Goal: Obtain resource: Obtain resource

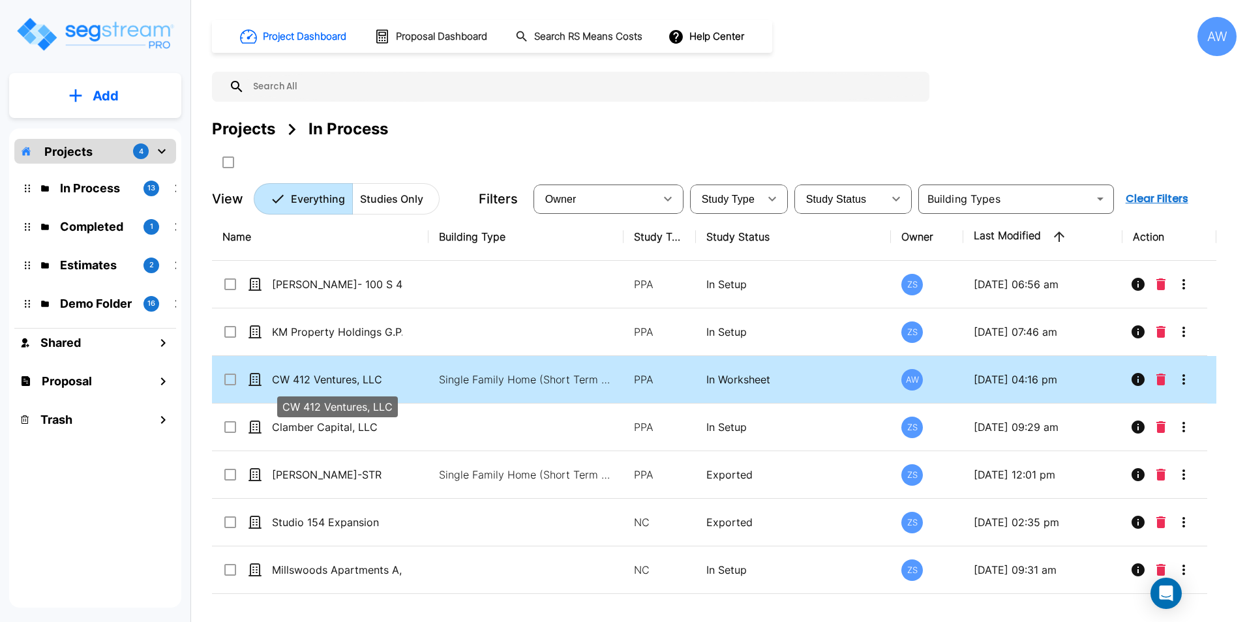
click at [399, 377] on p "CW 412 Ventures, LLC" at bounding box center [337, 380] width 130 height 16
checkbox input "true"
click at [399, 377] on p "CW 412 Ventures, LLC" at bounding box center [337, 380] width 130 height 16
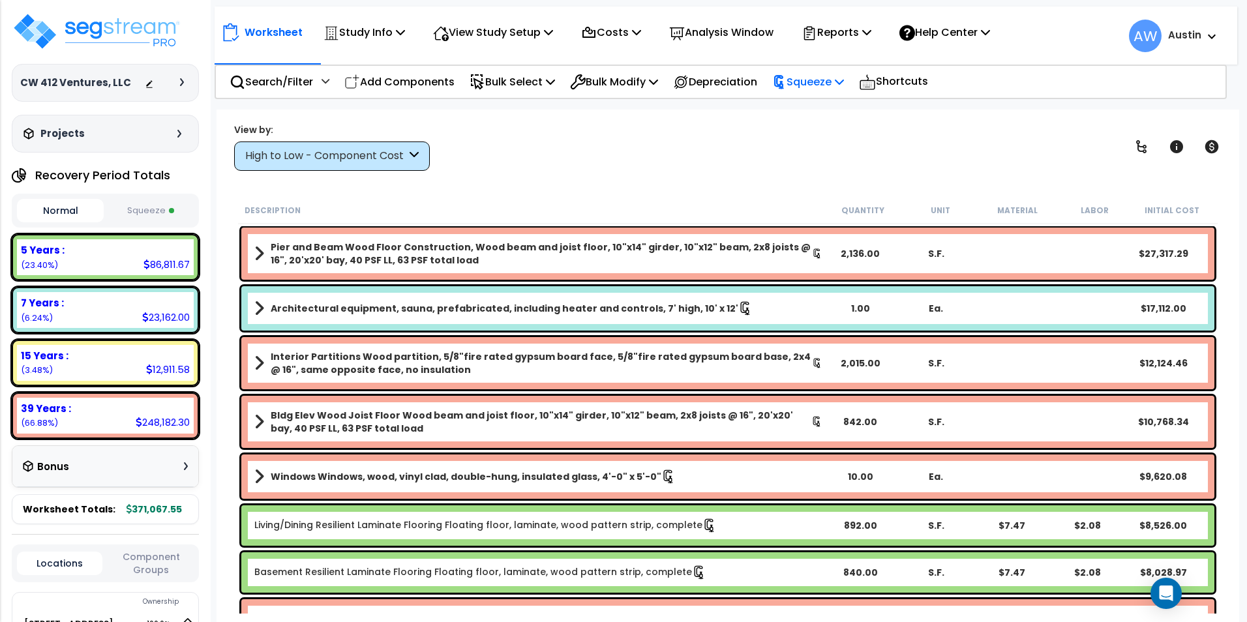
click at [843, 88] on p "Squeeze" at bounding box center [808, 82] width 72 height 18
click at [661, 149] on div "View by: High to Low - Component Cost High to Low - Component Cost" at bounding box center [728, 147] width 997 height 48
click at [148, 217] on button "Squeeze" at bounding box center [150, 211] width 87 height 23
click at [590, 179] on div "Worksheet Study Info Study Setup Add Property Unit Template study Clone study AW" at bounding box center [728, 421] width 1023 height 622
click at [863, 40] on p "Reports" at bounding box center [837, 32] width 70 height 18
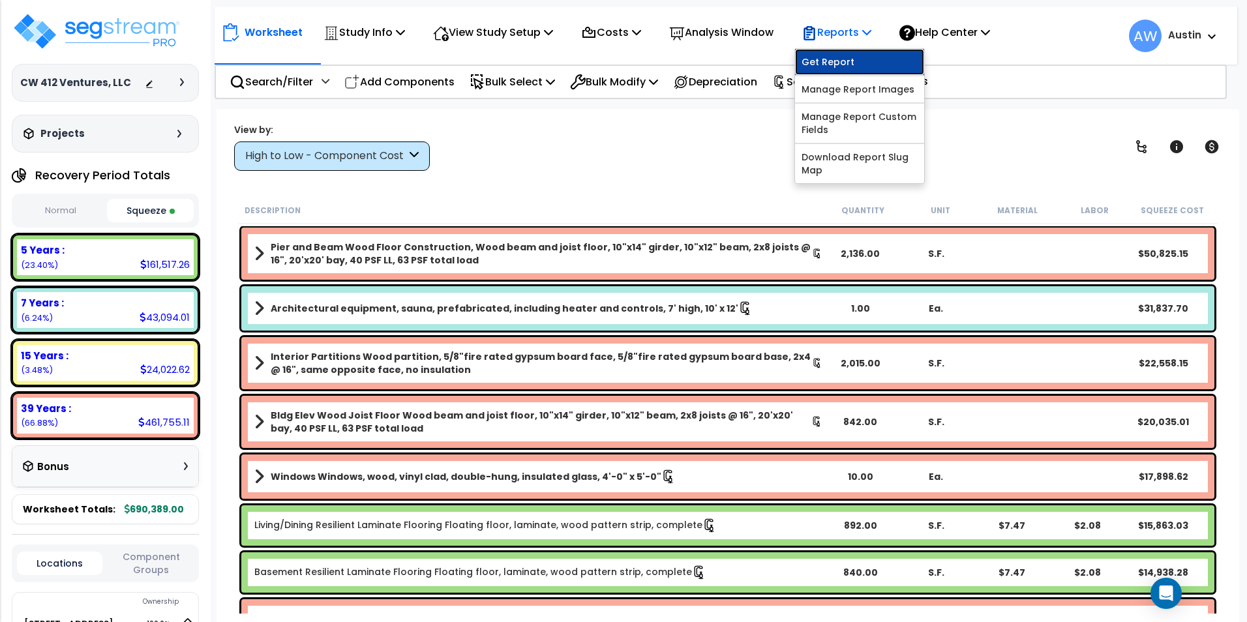
click at [853, 62] on link "Get Report" at bounding box center [859, 62] width 129 height 26
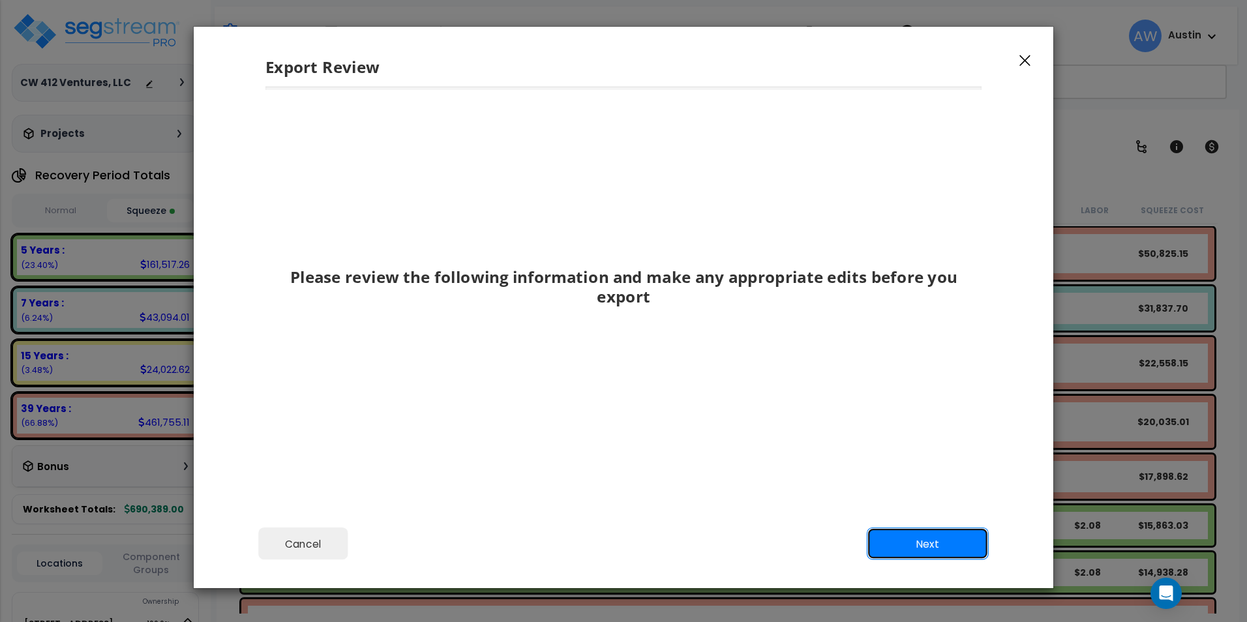
click at [901, 539] on button "Next" at bounding box center [928, 544] width 122 height 33
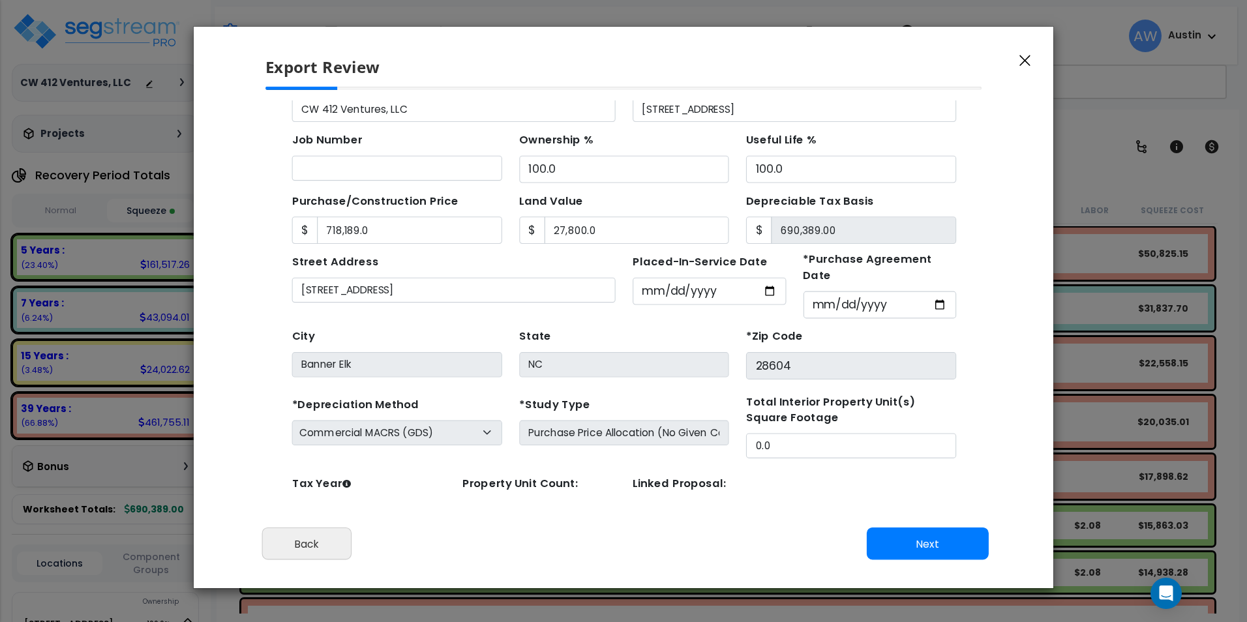
scroll to position [115, 0]
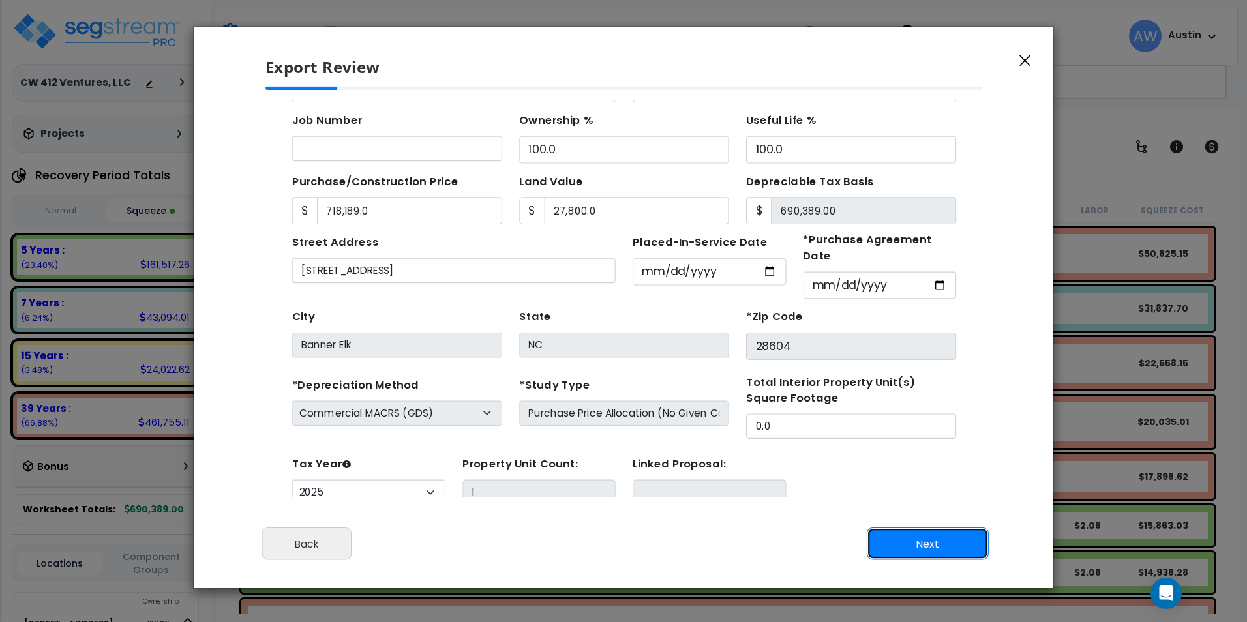
click at [914, 543] on button "Next" at bounding box center [928, 544] width 122 height 33
type input "718189"
type input "27800"
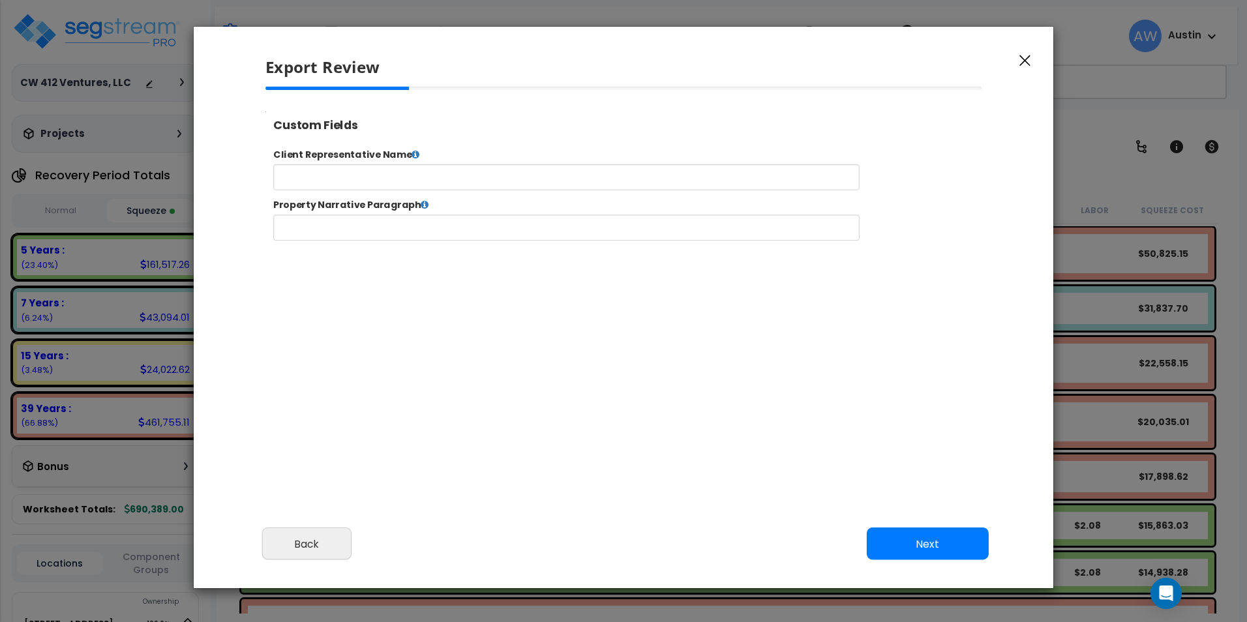
select select "2025"
click at [648, 255] on input "text" at bounding box center [608, 243] width 666 height 29
click at [601, 305] on div at bounding box center [624, 266] width 738 height 359
click at [446, 214] on icon at bounding box center [446, 217] width 9 height 10
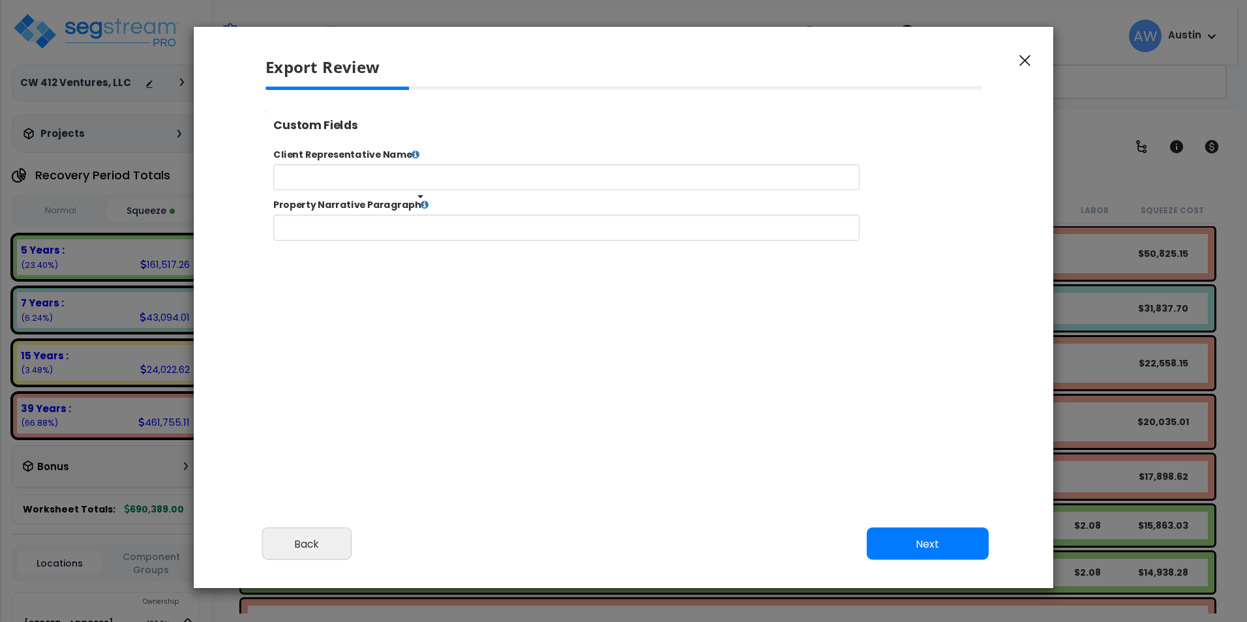
click at [442, 216] on icon at bounding box center [446, 217] width 9 height 10
click at [435, 159] on icon at bounding box center [436, 160] width 9 height 10
click at [474, 329] on div at bounding box center [624, 266] width 738 height 359
click at [932, 538] on button "Next" at bounding box center [928, 544] width 122 height 33
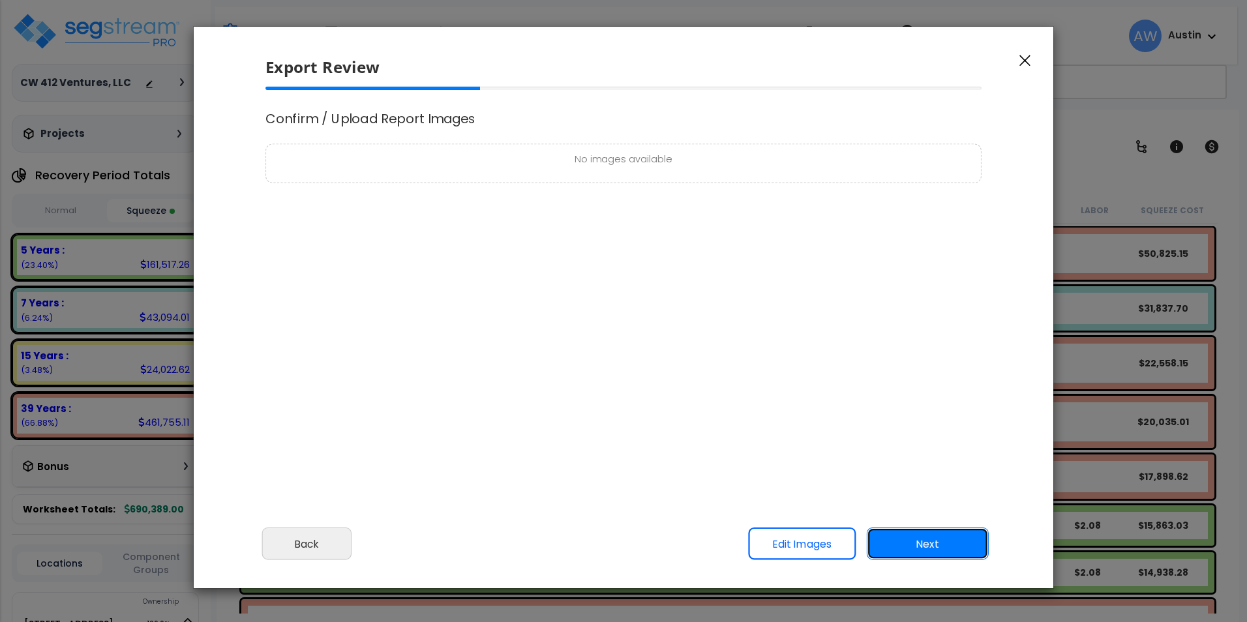
scroll to position [0, 0]
click at [917, 544] on button "Next" at bounding box center [928, 544] width 122 height 33
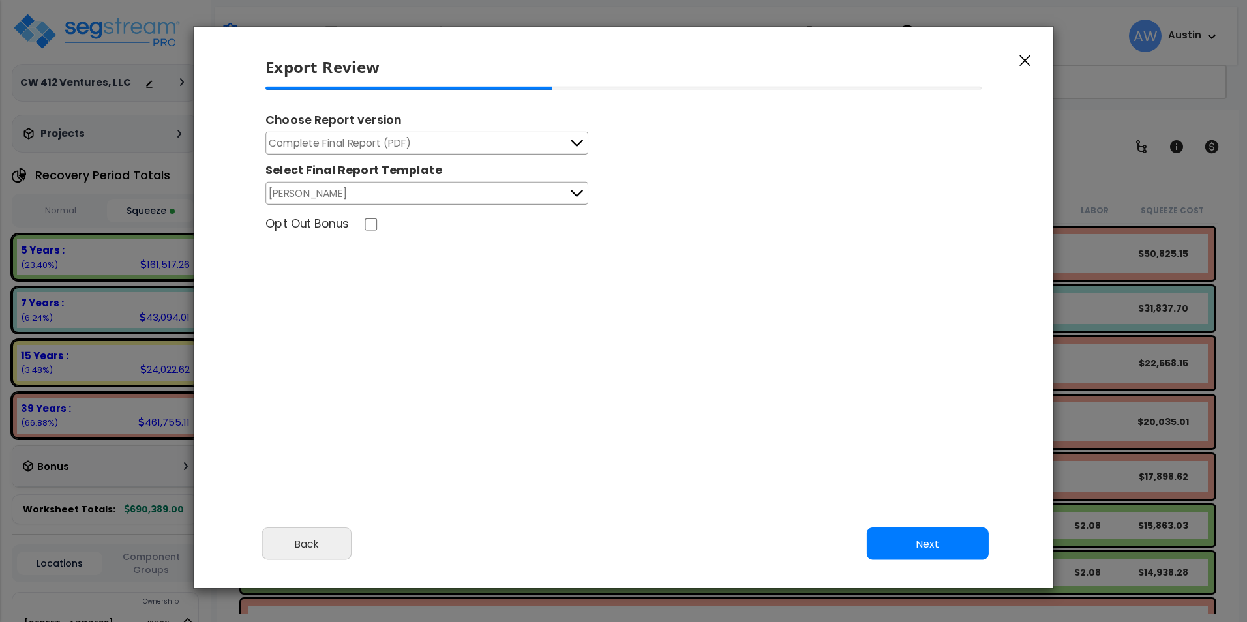
click at [566, 149] on button "Complete Final Report (PDF)" at bounding box center [427, 143] width 323 height 23
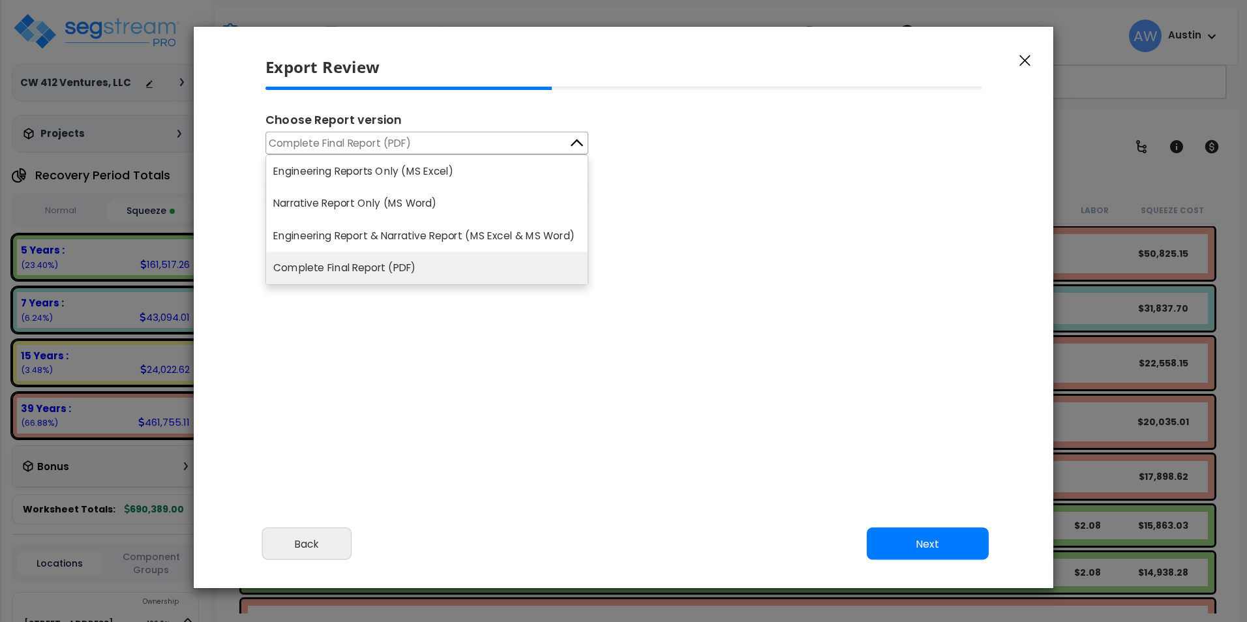
click at [566, 149] on button "Complete Final Report (PDF)" at bounding box center [427, 143] width 323 height 23
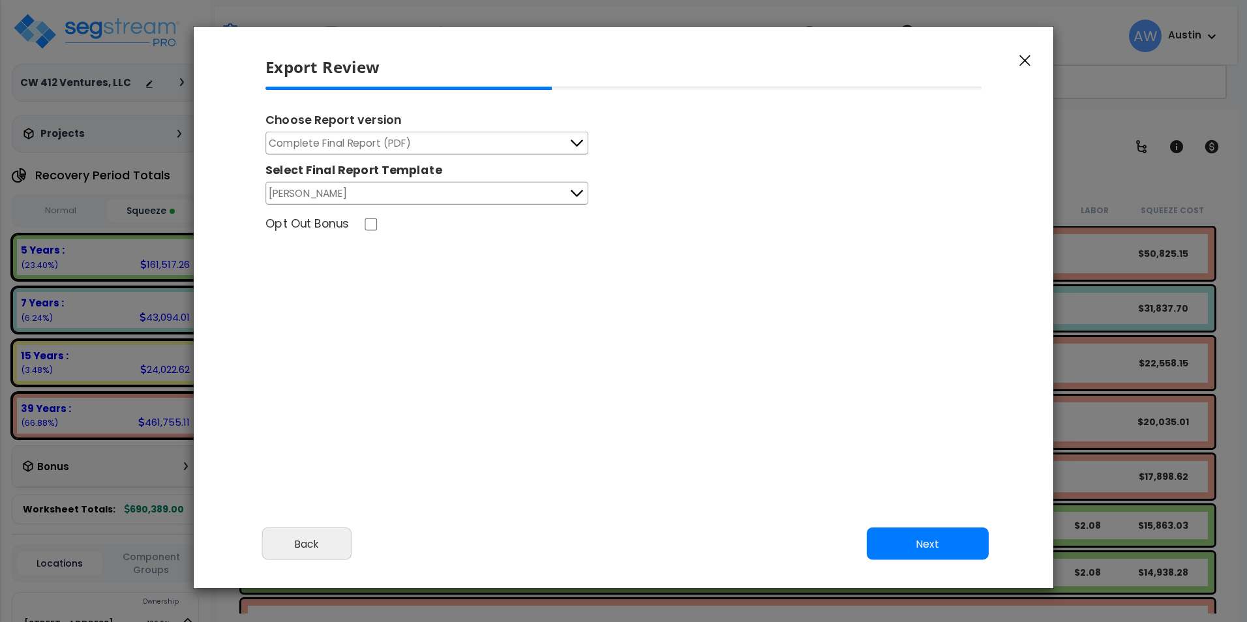
click at [566, 149] on button "Complete Final Report (PDF)" at bounding box center [427, 143] width 323 height 23
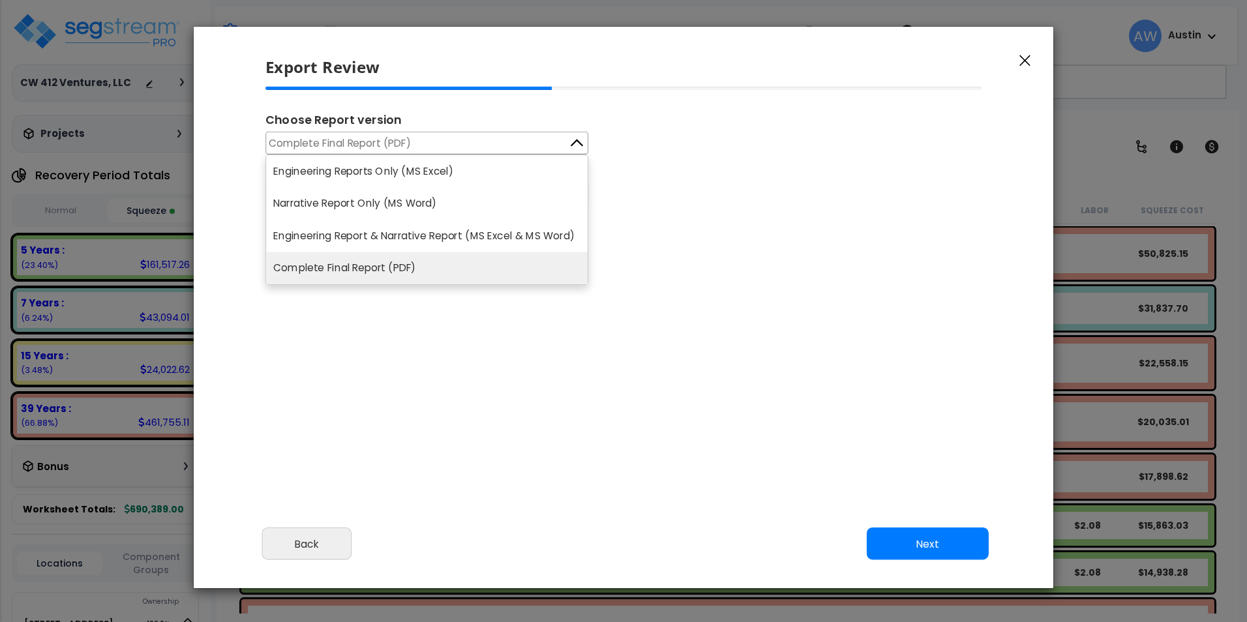
click at [566, 149] on button "Complete Final Report (PDF)" at bounding box center [427, 143] width 323 height 23
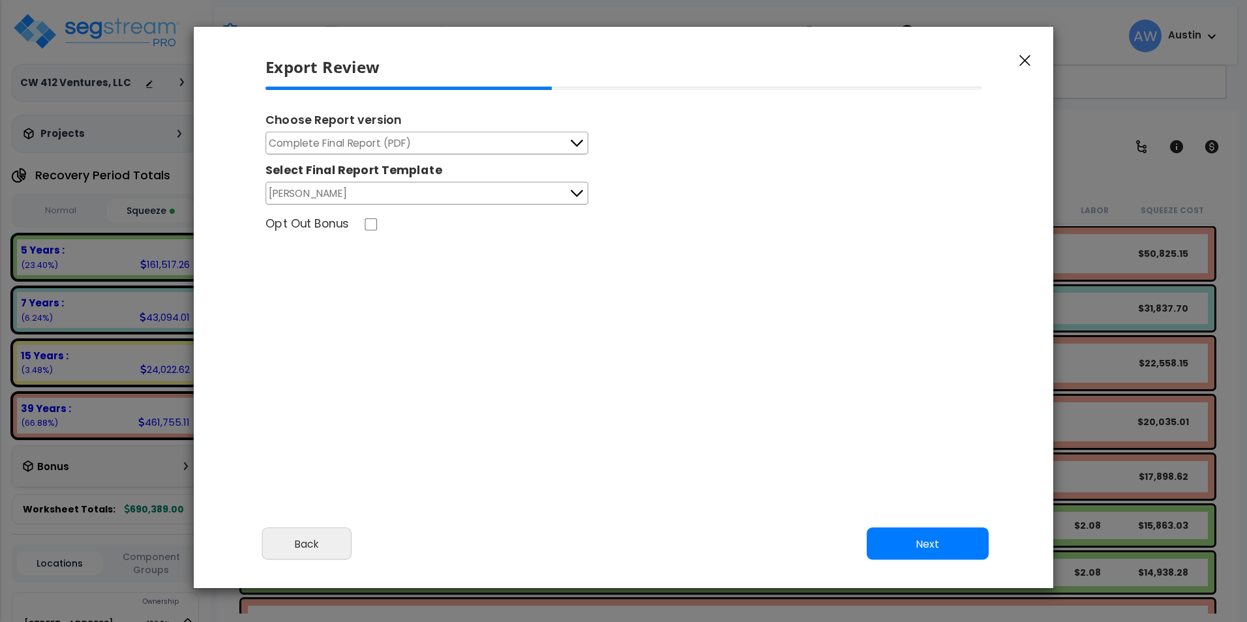
click at [689, 333] on div "Choose Report version Complete Final Report (PDF) Engineering Reports Only (MS …" at bounding box center [624, 266] width 738 height 359
click at [939, 552] on button "Next" at bounding box center [928, 544] width 122 height 33
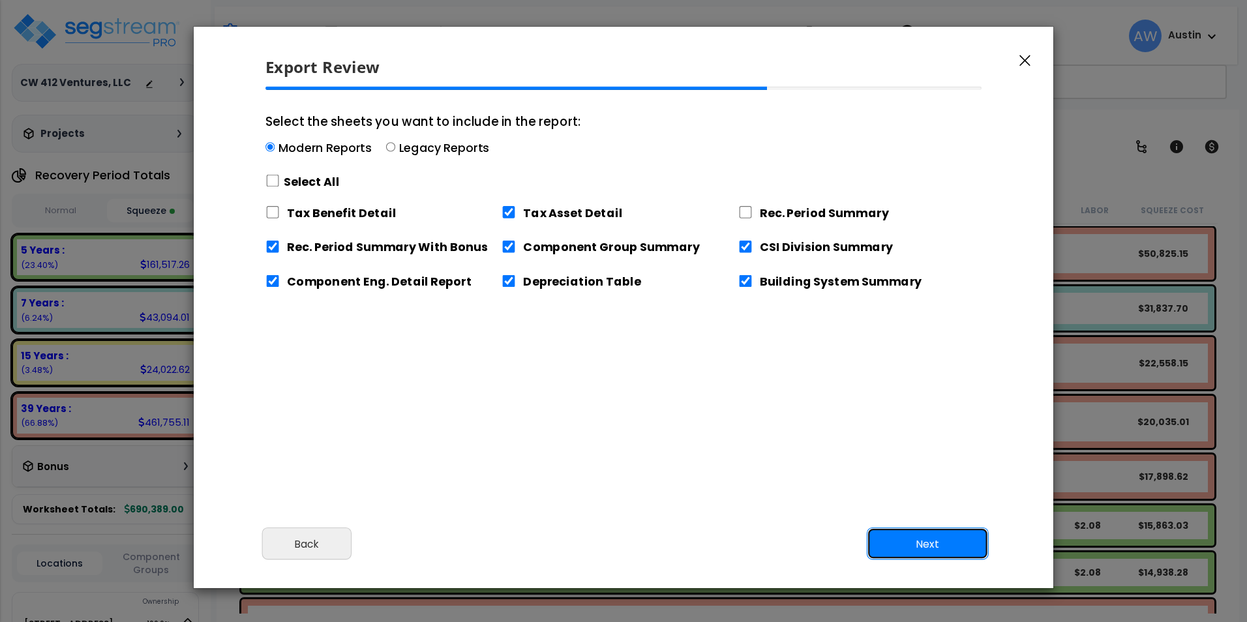
click at [945, 550] on button "Next" at bounding box center [928, 544] width 122 height 33
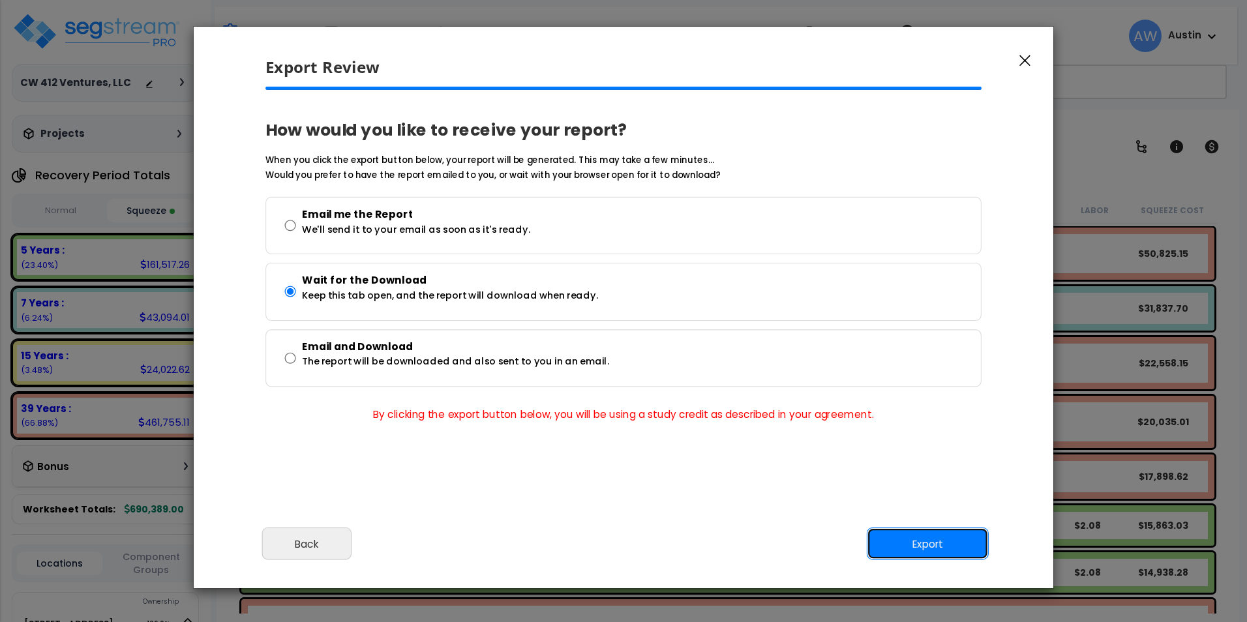
click at [928, 543] on button "Export" at bounding box center [928, 544] width 122 height 33
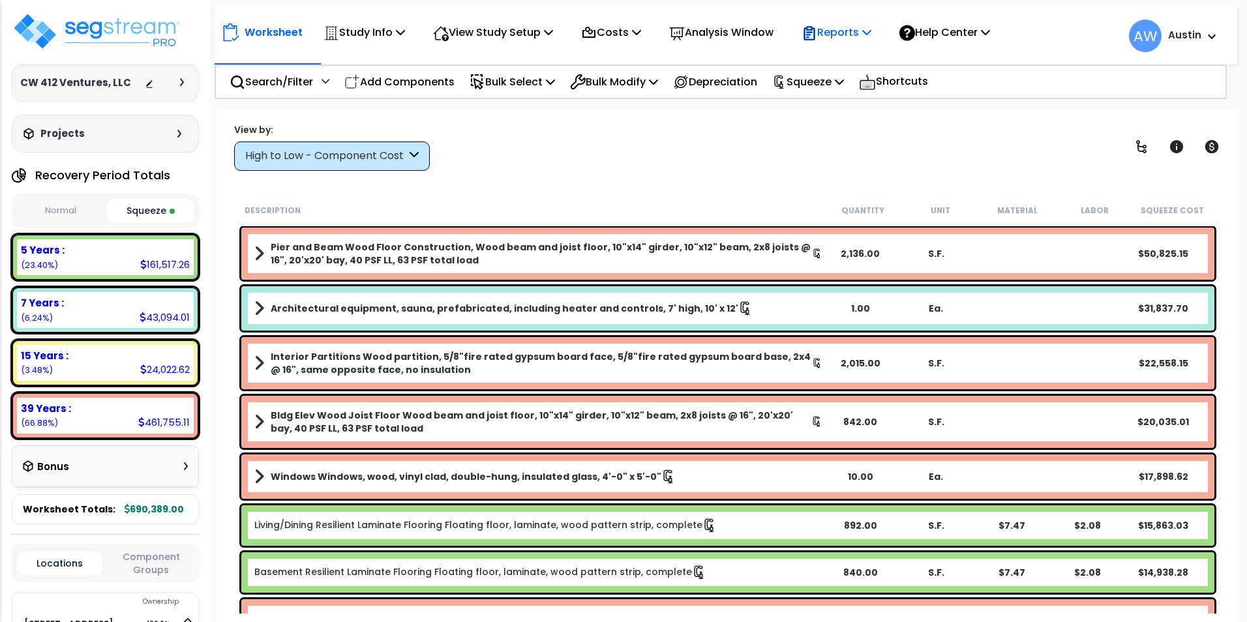
click at [872, 34] on p "Reports" at bounding box center [837, 32] width 70 height 18
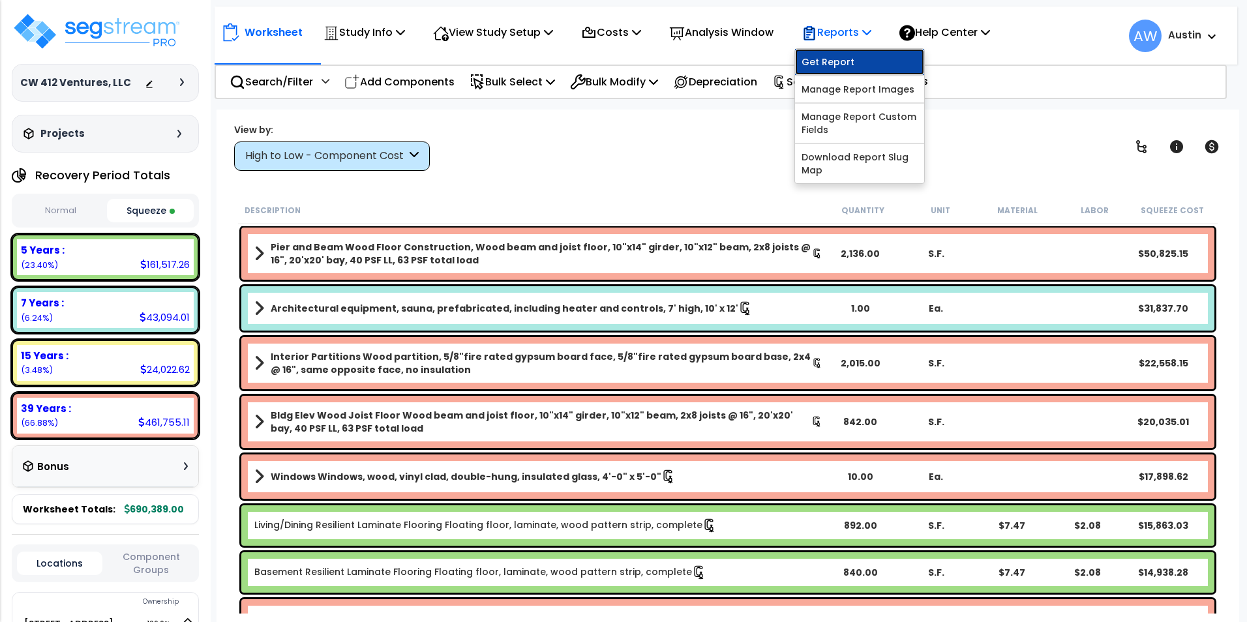
click at [868, 65] on link "Get Report" at bounding box center [859, 62] width 129 height 26
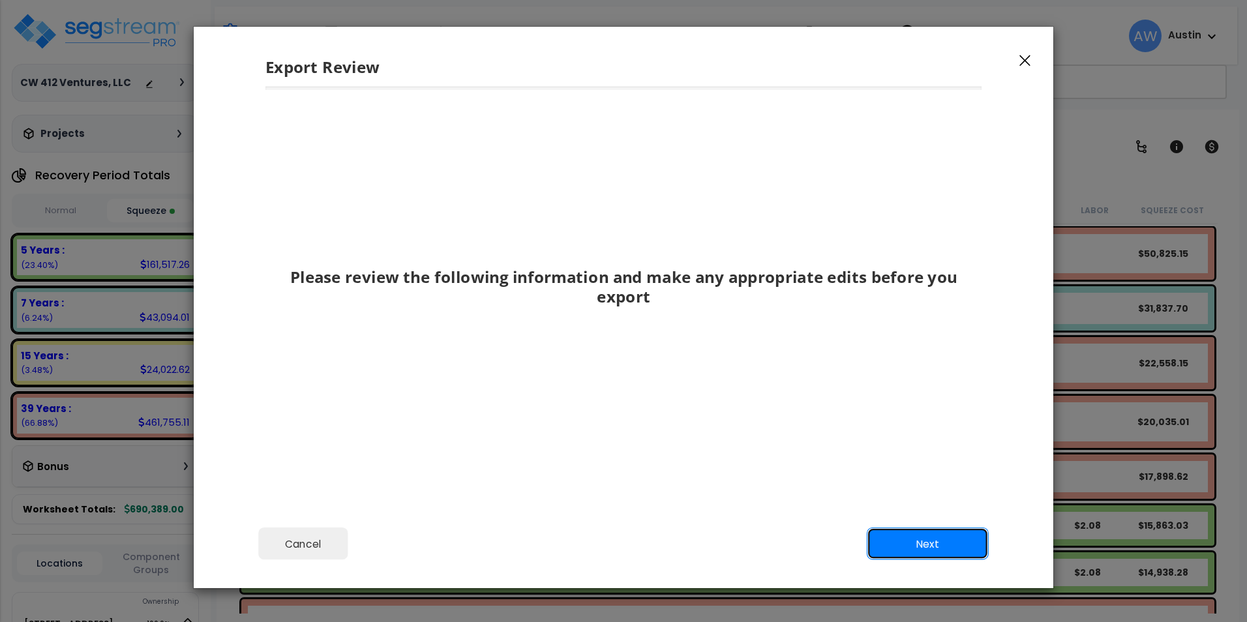
click at [924, 541] on button "Next" at bounding box center [928, 544] width 122 height 33
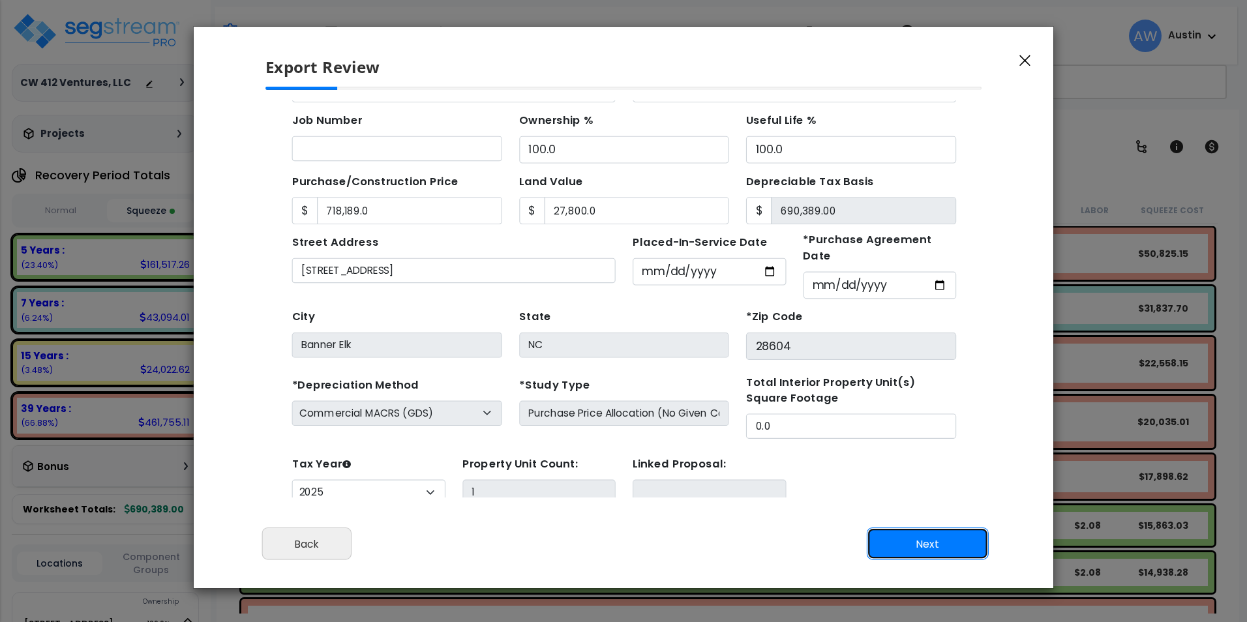
click at [911, 547] on button "Next" at bounding box center [928, 544] width 122 height 33
type input "718189"
type input "27800"
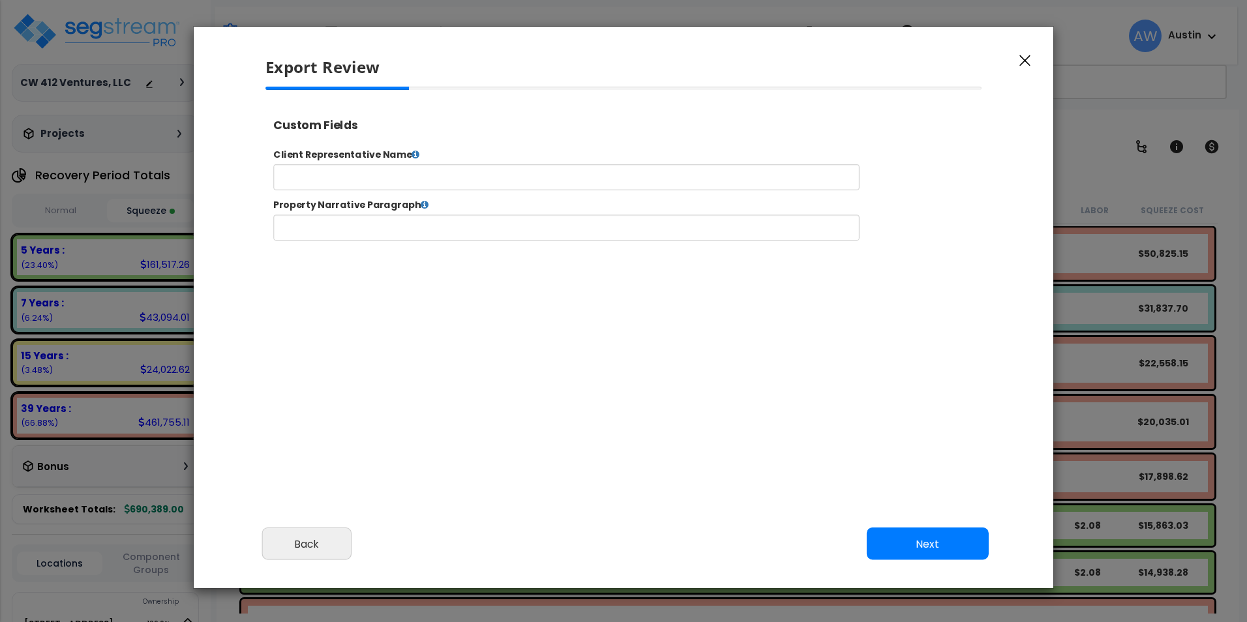
select select "2025"
click at [935, 549] on button "Next" at bounding box center [928, 544] width 122 height 33
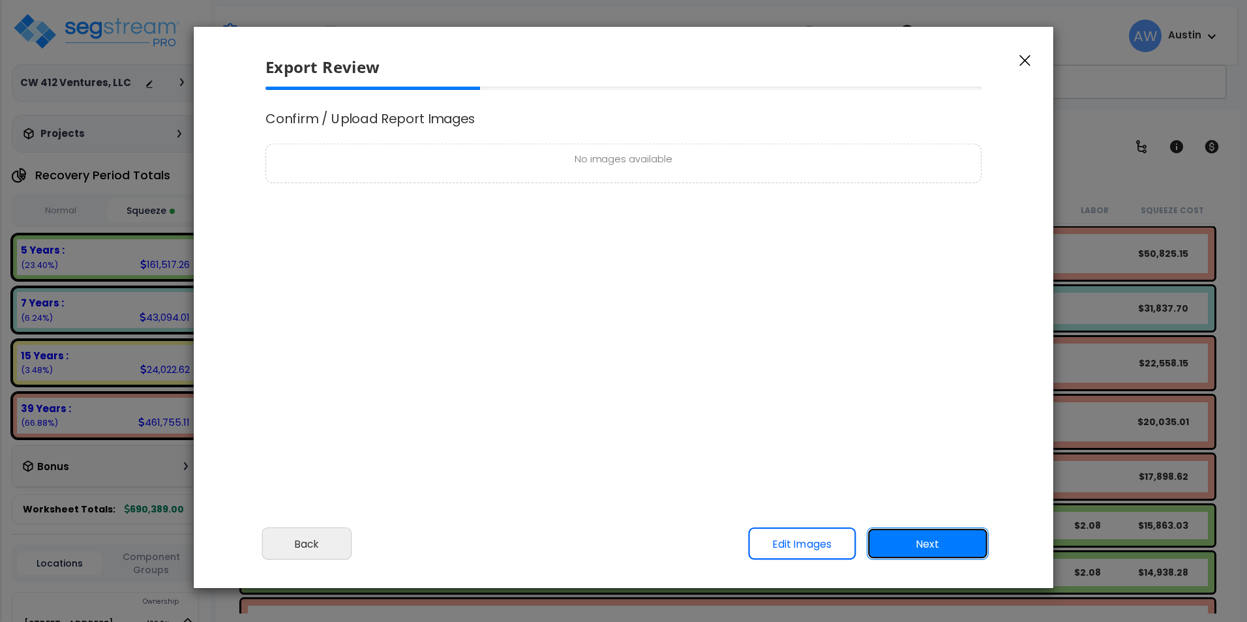
scroll to position [0, 0]
click at [956, 549] on button "Next" at bounding box center [928, 544] width 122 height 33
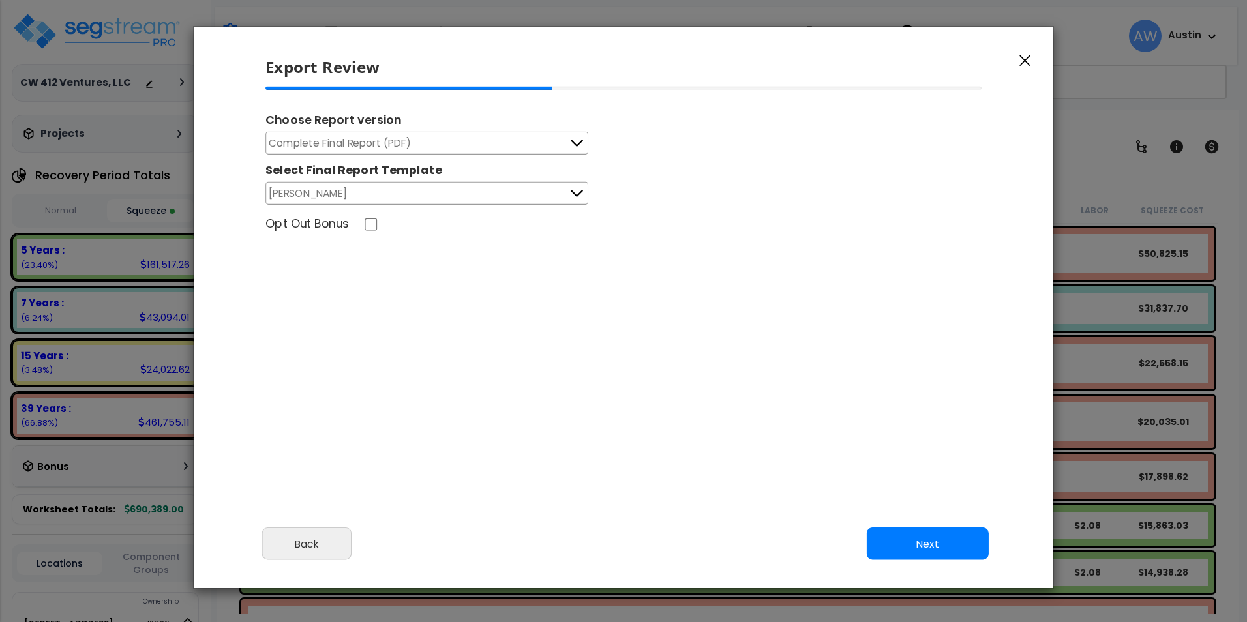
click at [568, 143] on button "Complete Final Report (PDF)" at bounding box center [427, 143] width 323 height 23
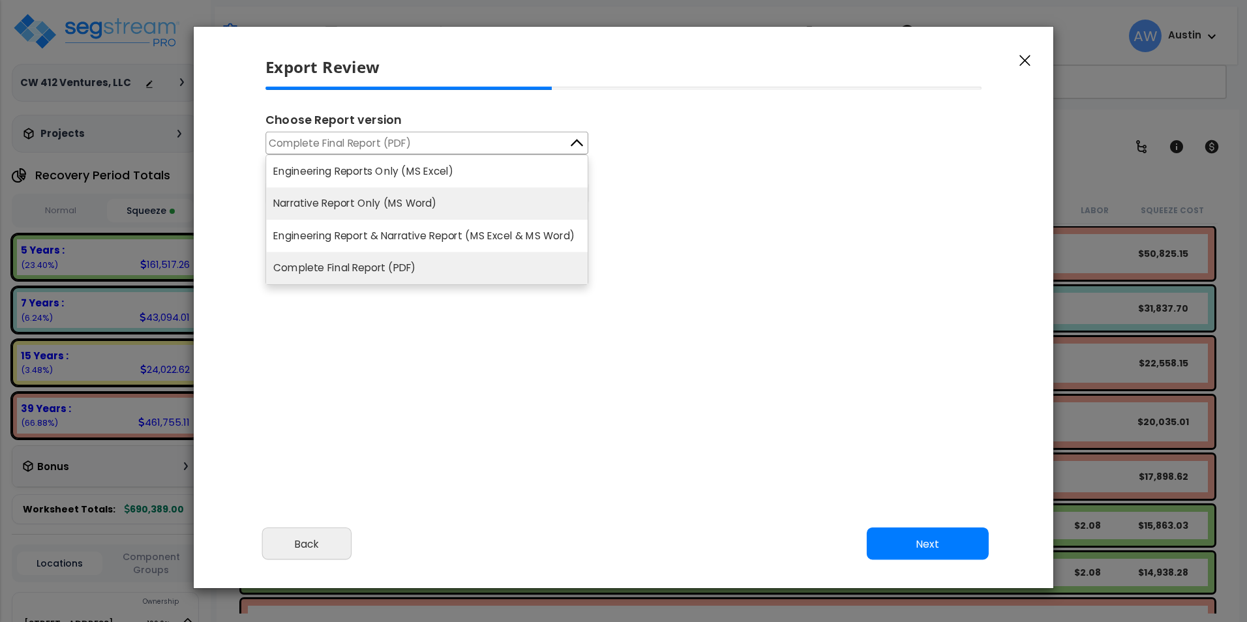
click at [431, 216] on li "Narrative Report Only (MS Word)" at bounding box center [427, 204] width 322 height 33
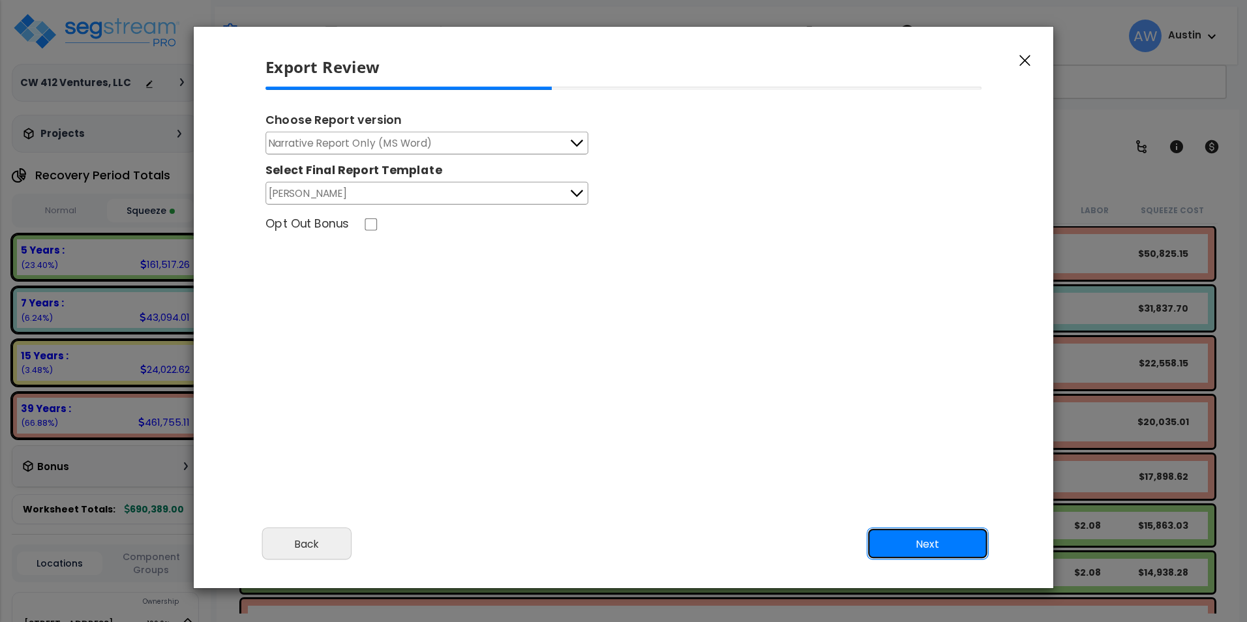
click at [922, 543] on button "Next" at bounding box center [928, 544] width 122 height 33
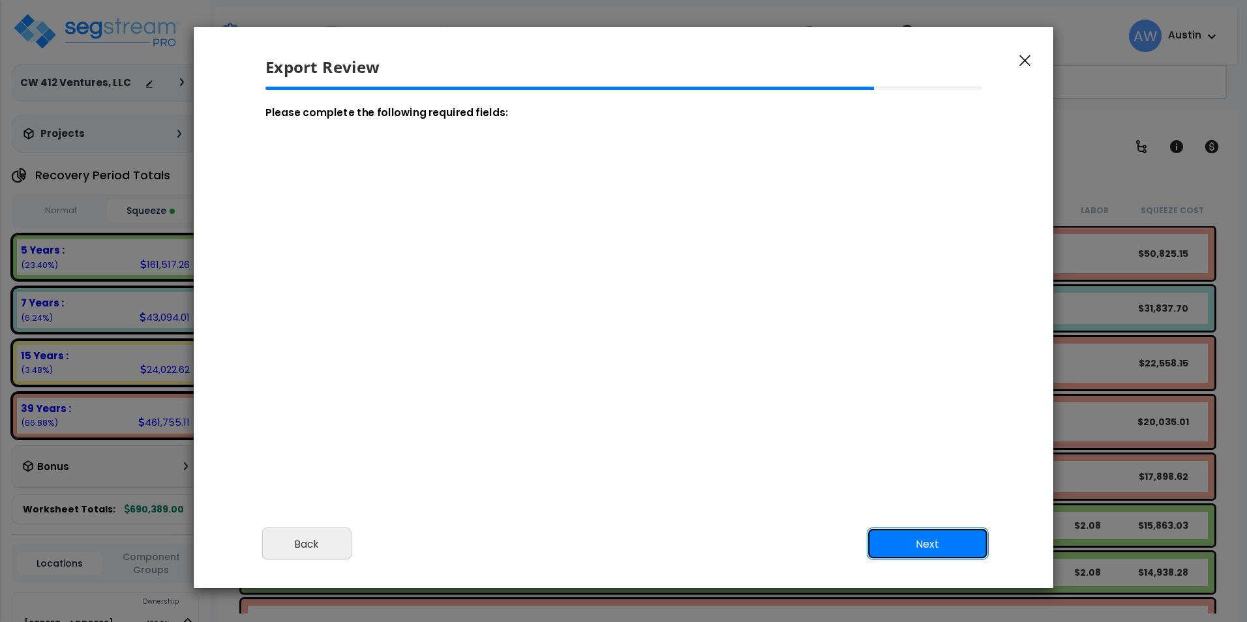
click at [930, 547] on button "Next" at bounding box center [928, 544] width 122 height 33
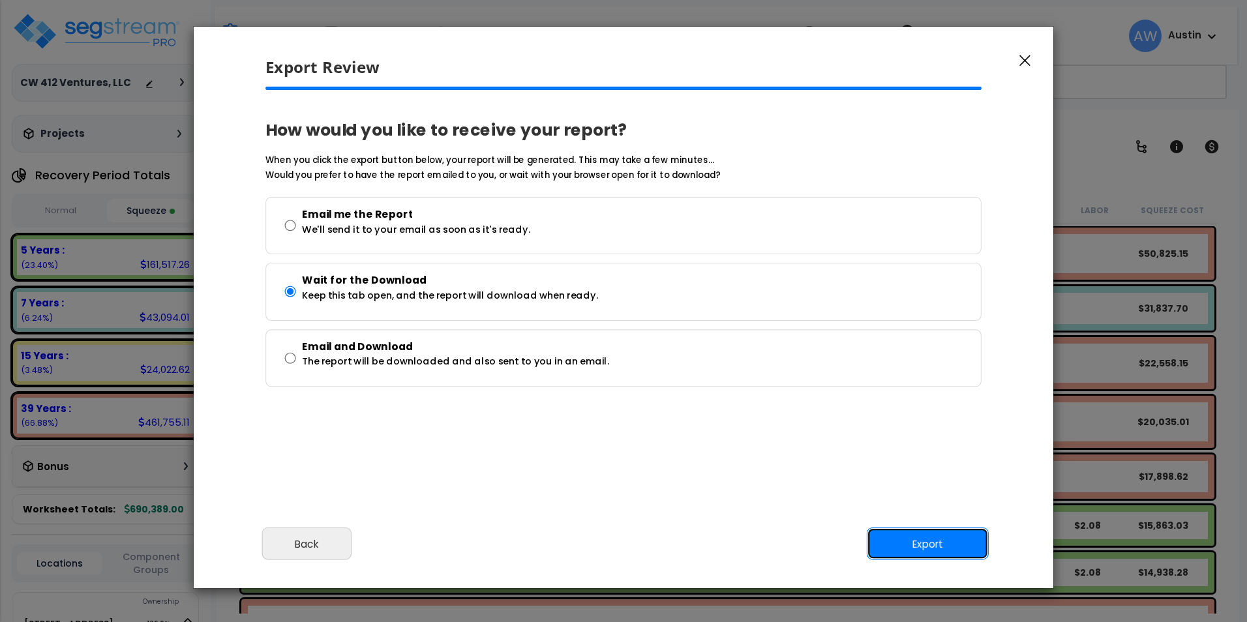
click at [937, 548] on button "Export" at bounding box center [928, 544] width 122 height 33
